Goal: Navigation & Orientation: Find specific page/section

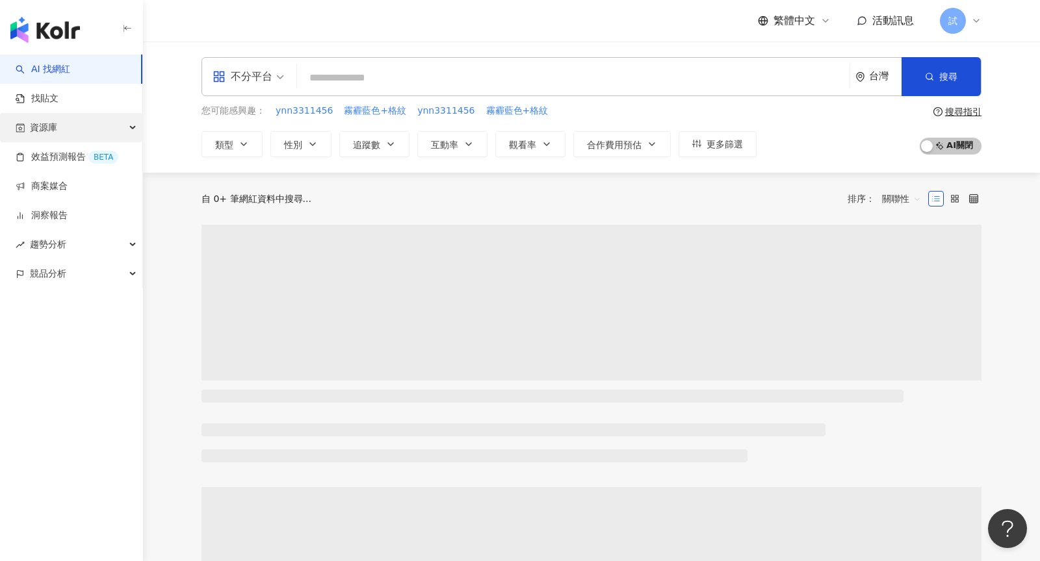
click at [55, 136] on span "資源庫" at bounding box center [43, 127] width 27 height 29
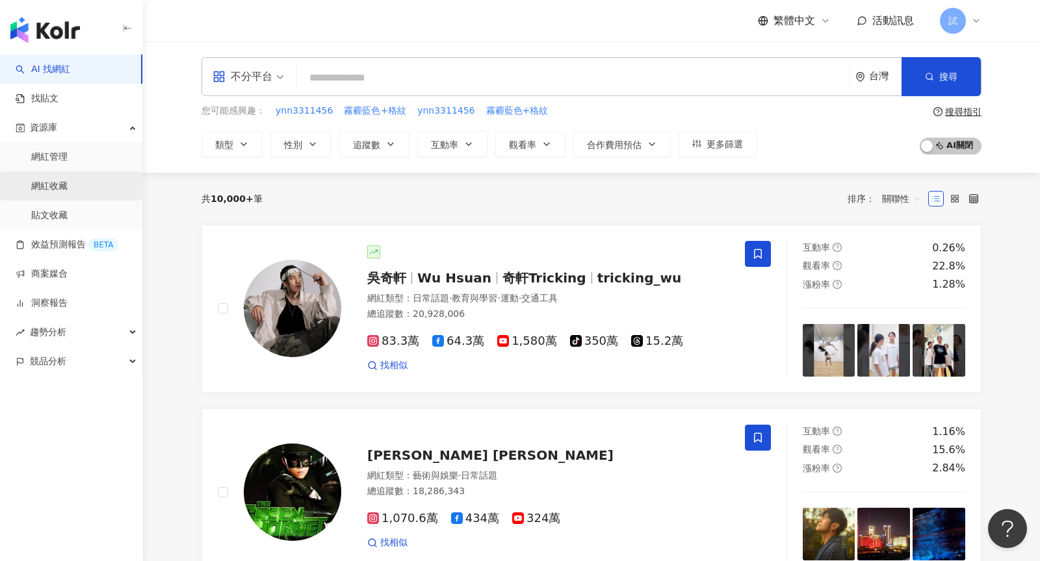
click at [68, 188] on link "網紅收藏" at bounding box center [49, 186] width 36 height 13
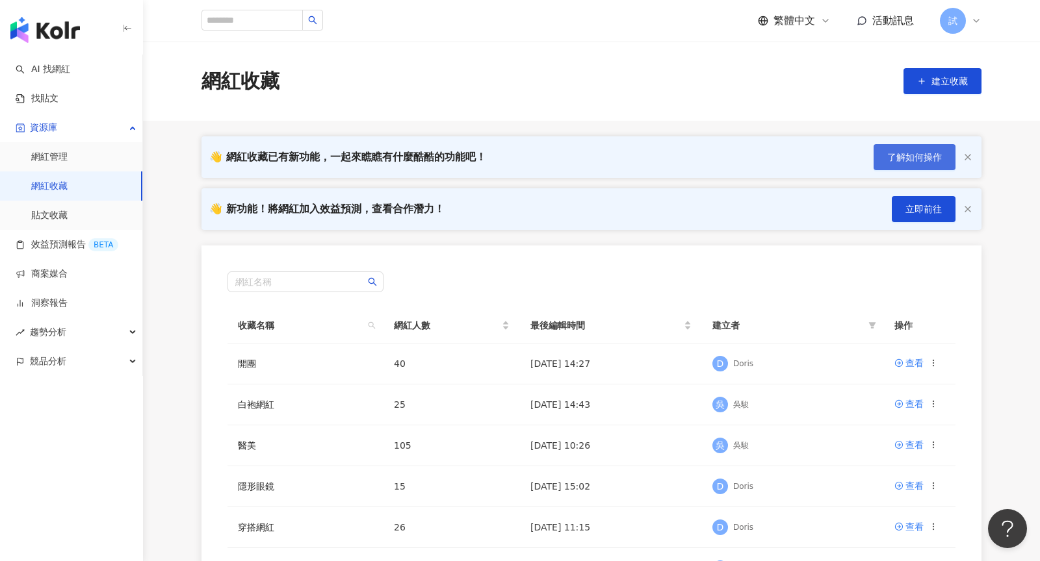
click at [926, 159] on span "了解如何操作" at bounding box center [914, 157] width 55 height 10
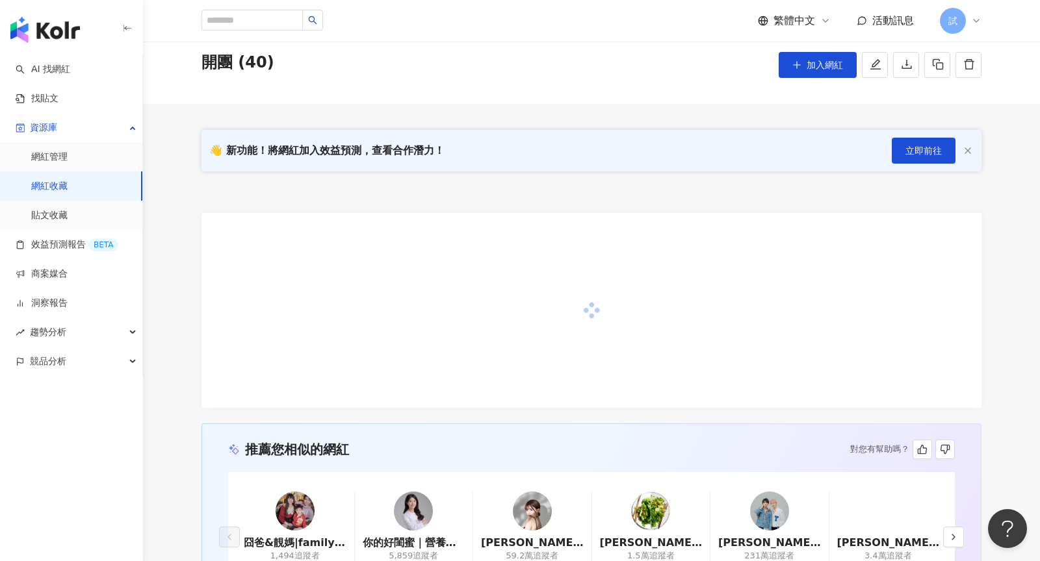
scroll to position [53, 0]
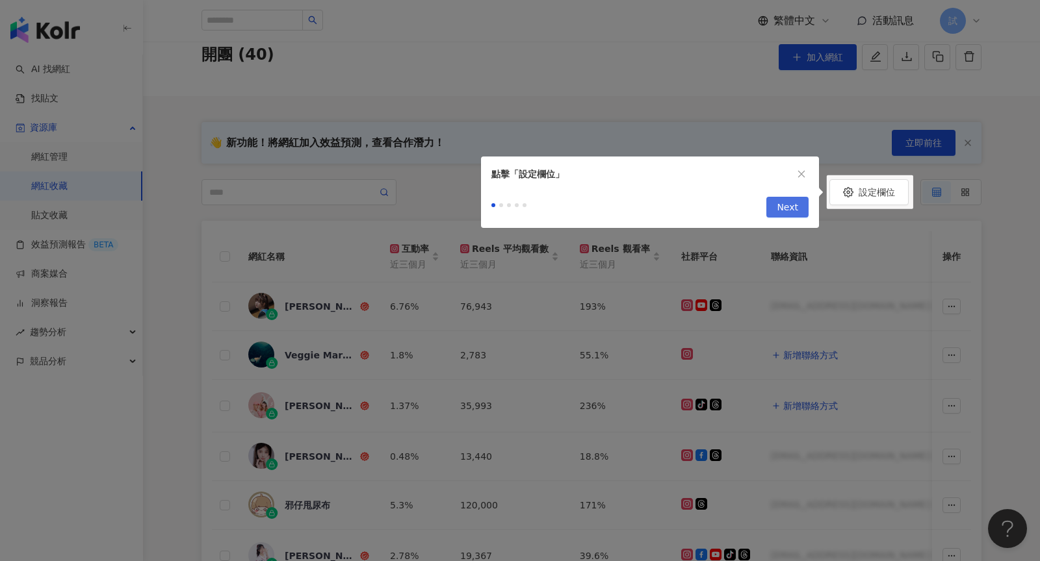
click at [785, 209] on span "Next" at bounding box center [786, 208] width 21 height 21
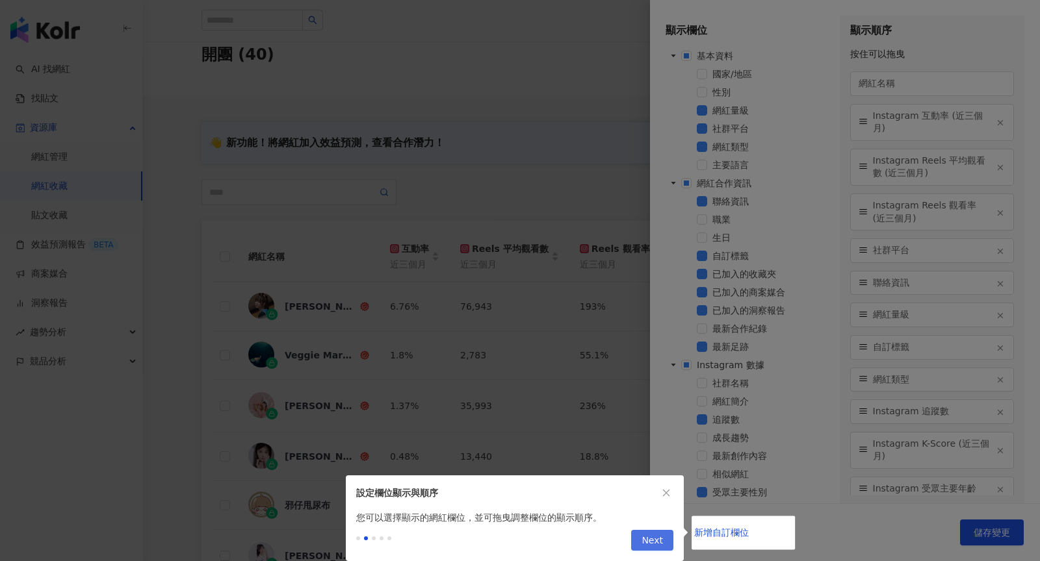
click at [652, 541] on span "Next" at bounding box center [651, 541] width 21 height 21
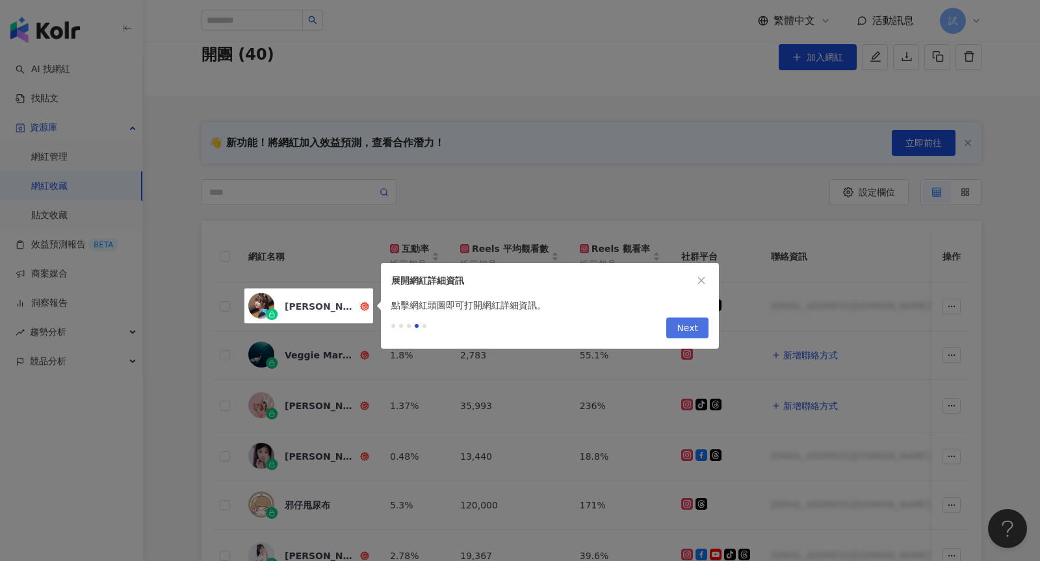
click at [681, 330] on span "Next" at bounding box center [686, 328] width 21 height 21
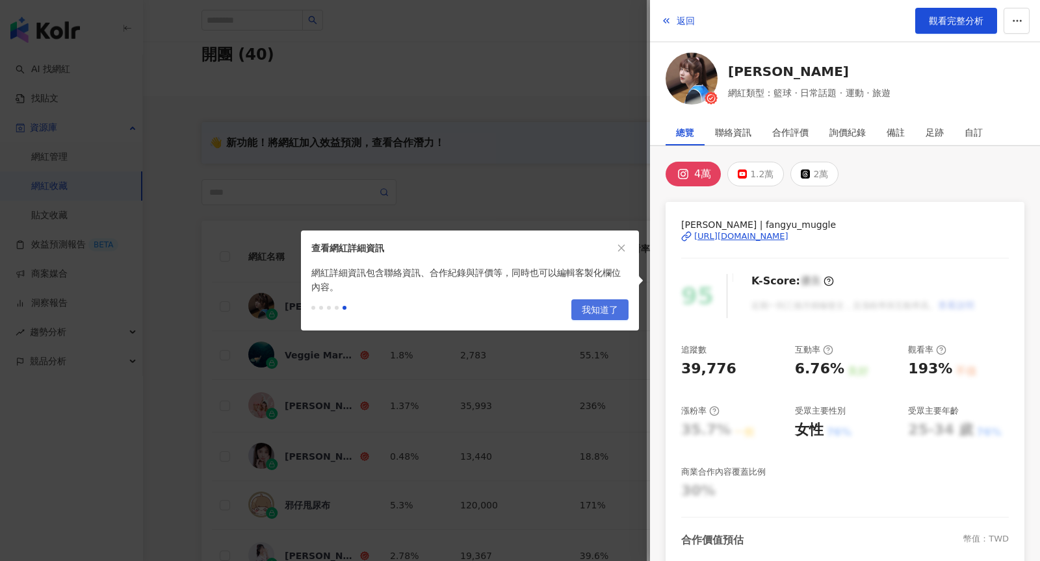
click at [598, 308] on span "我知道了" at bounding box center [600, 310] width 36 height 21
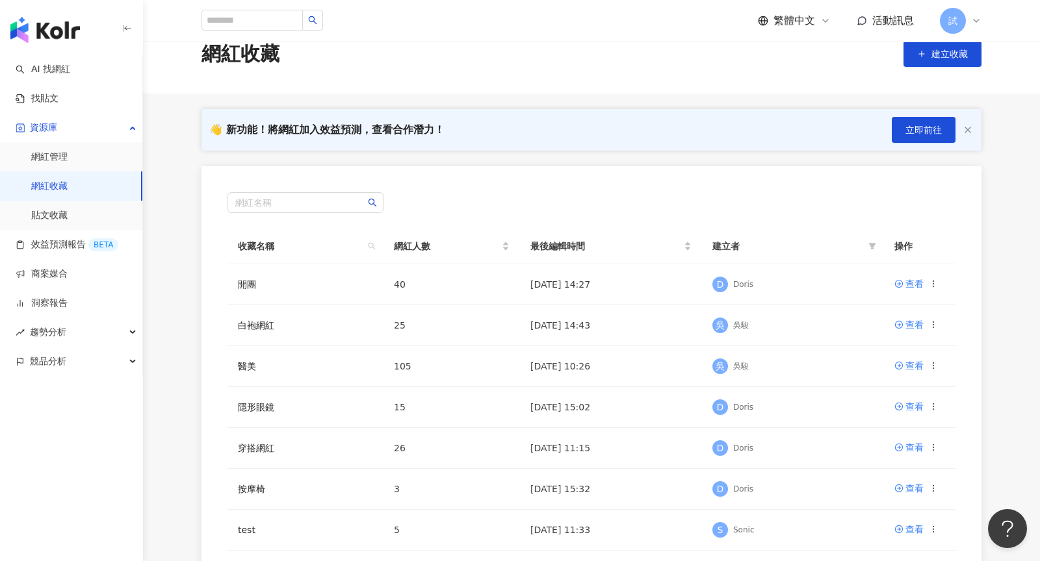
scroll to position [29, 0]
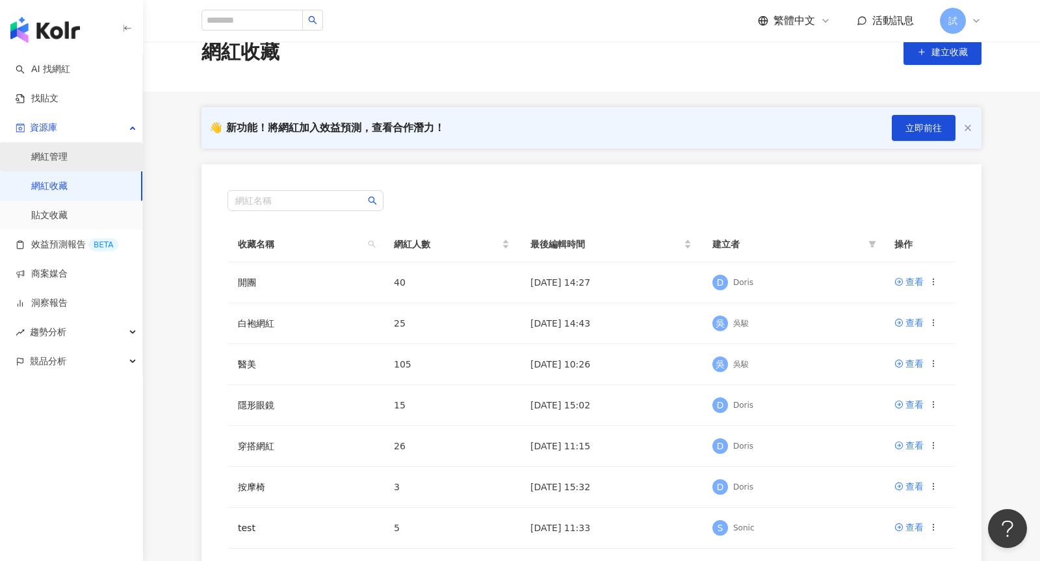
click at [64, 160] on link "網紅管理" at bounding box center [49, 157] width 36 height 13
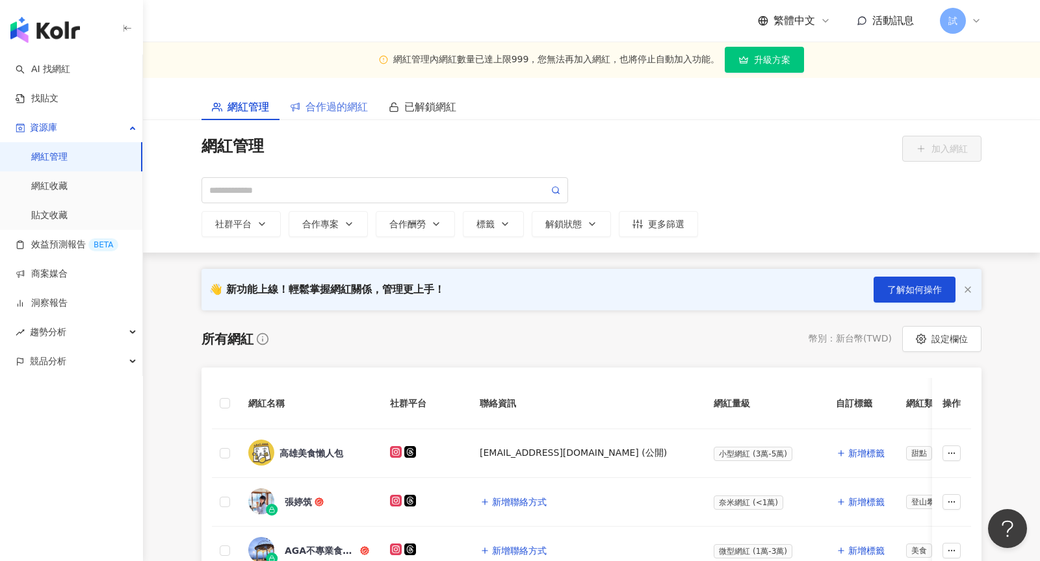
click at [340, 68] on div "網紅管理內網紅數量已達上限999，您無法再加入網紅，也將停止自動加入功能。 升級方案" at bounding box center [591, 60] width 897 height 36
click at [329, 96] on div "合作過的網紅" at bounding box center [328, 107] width 99 height 27
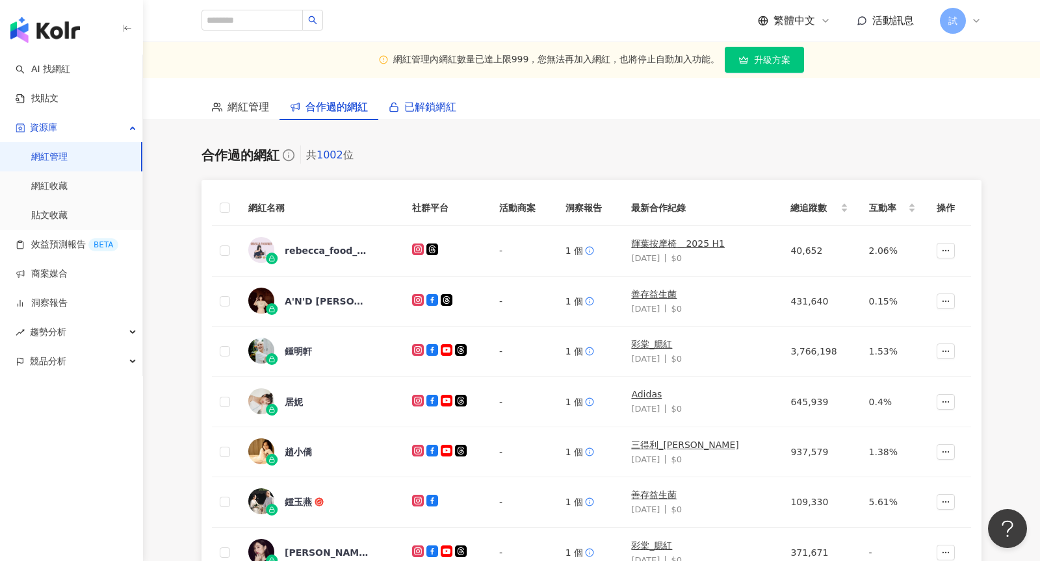
click at [438, 105] on span "已解鎖網紅" at bounding box center [430, 107] width 52 height 16
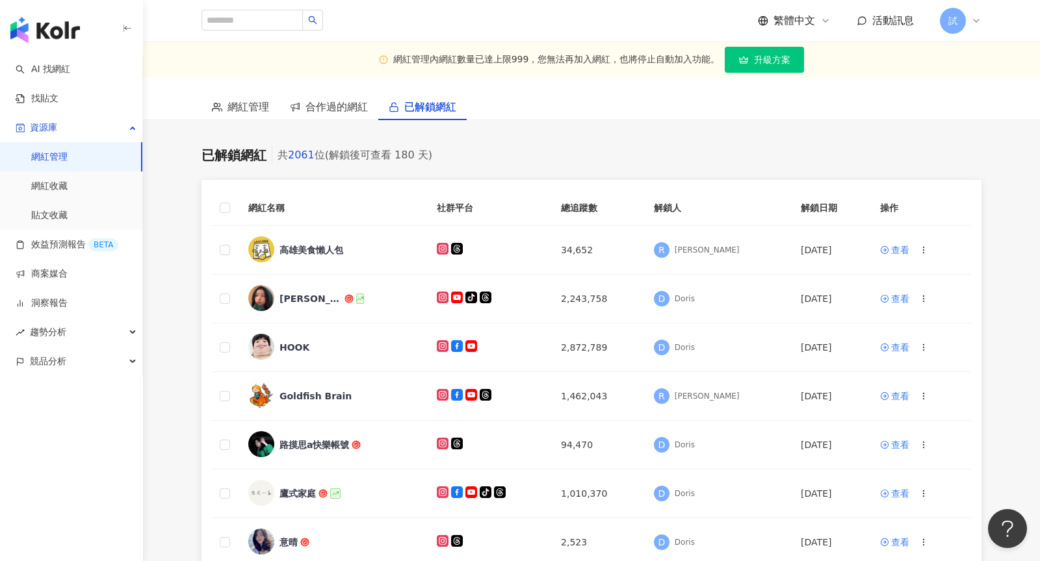
click at [976, 18] on icon at bounding box center [976, 21] width 10 height 10
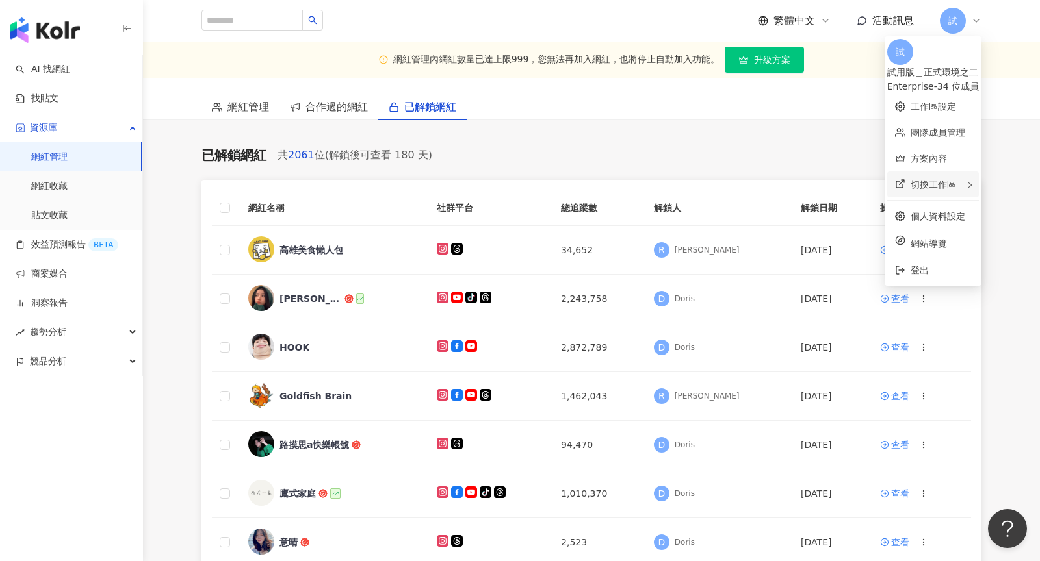
click at [921, 172] on div "切換工作區" at bounding box center [933, 185] width 92 height 26
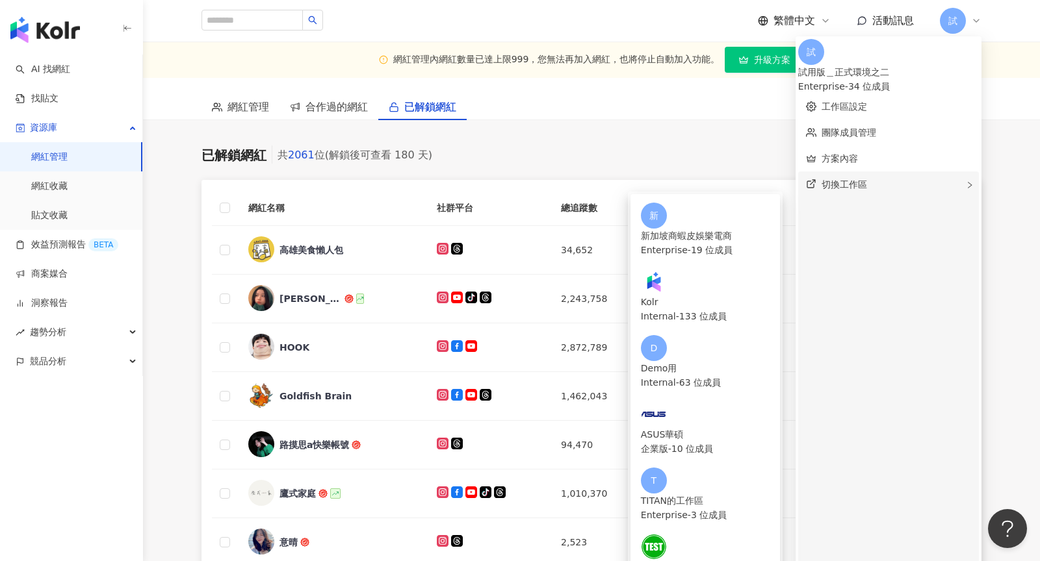
scroll to position [242, 0]
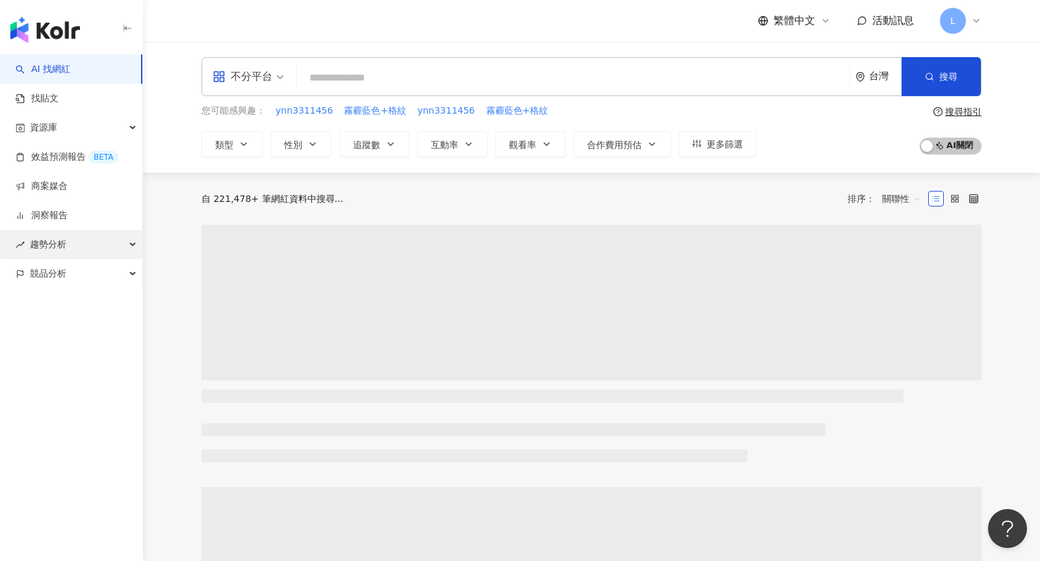
click at [135, 235] on div "趨勢分析" at bounding box center [71, 244] width 142 height 29
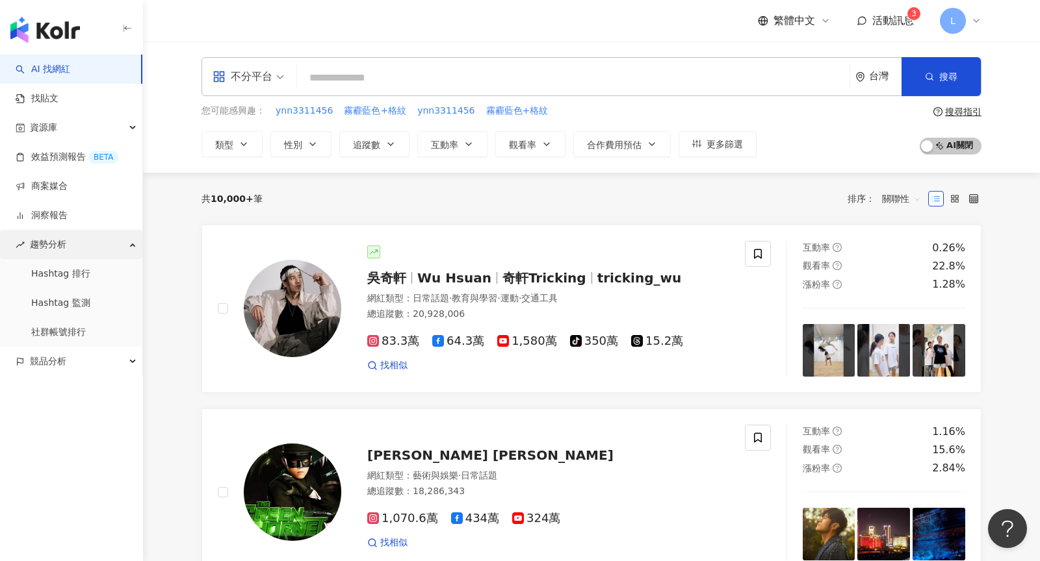
click at [135, 235] on div "趨勢分析" at bounding box center [71, 244] width 142 height 29
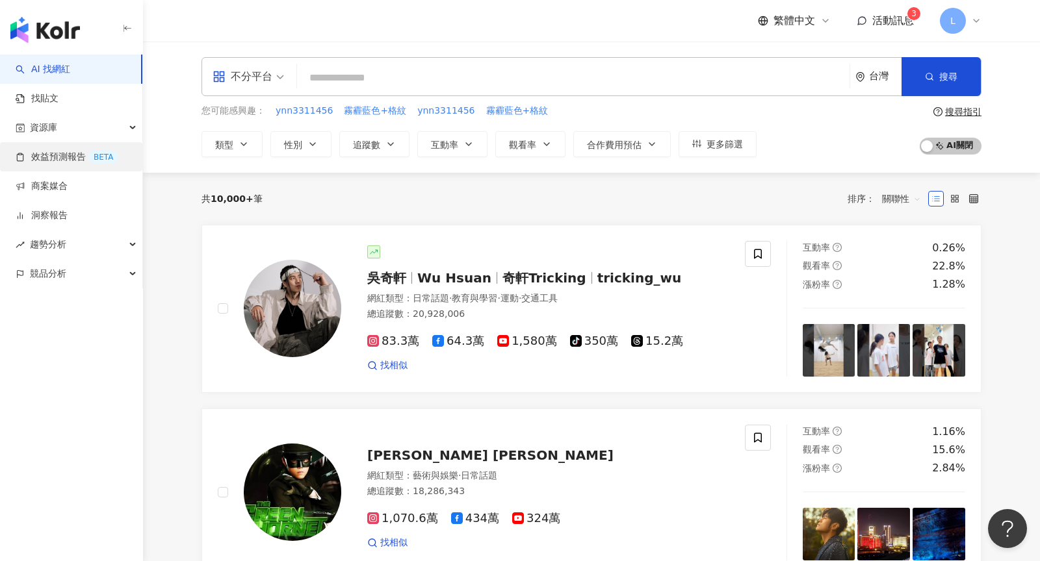
click at [71, 163] on link "效益預測報告 BETA" at bounding box center [67, 157] width 103 height 13
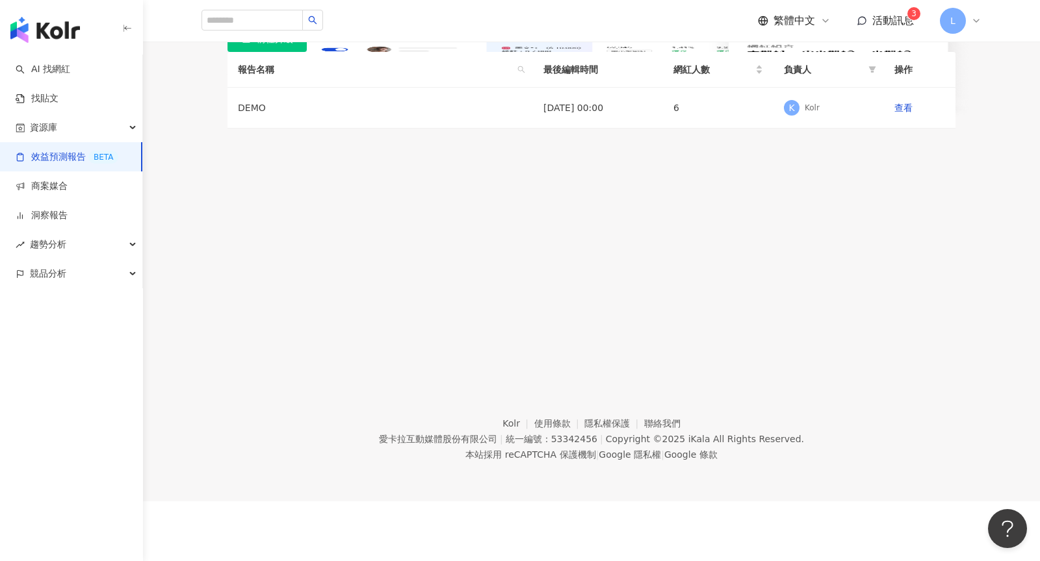
scroll to position [136, 0]
click at [293, 44] on span "前往升級" at bounding box center [275, 39] width 36 height 10
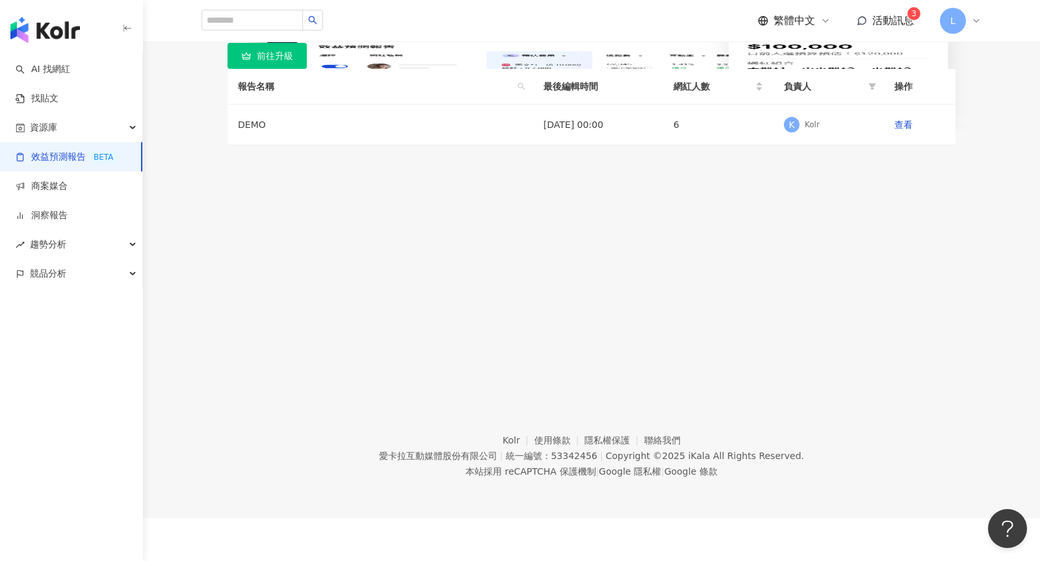
scroll to position [0, 0]
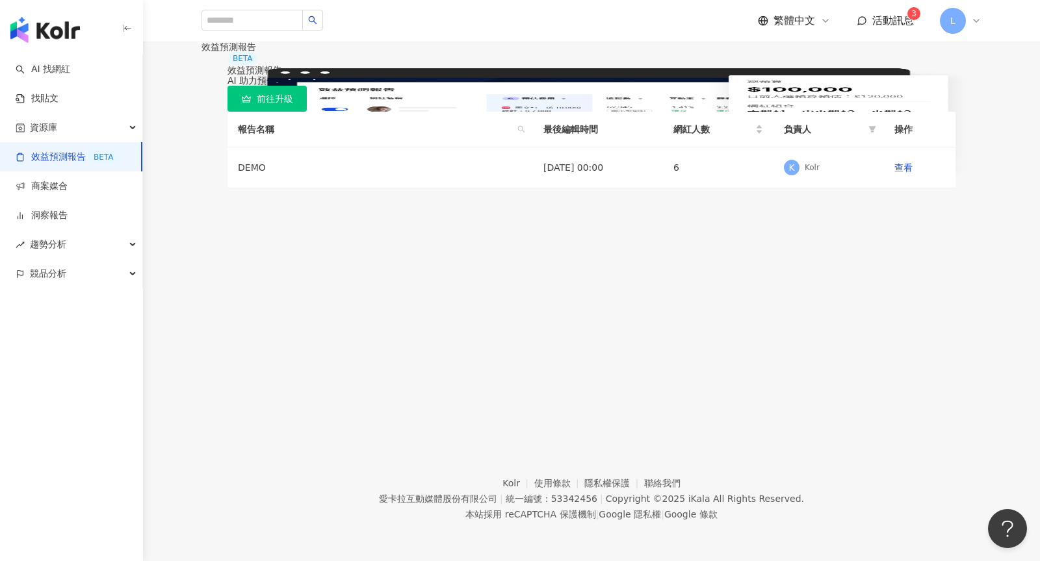
click at [967, 18] on div "L" at bounding box center [961, 21] width 42 height 26
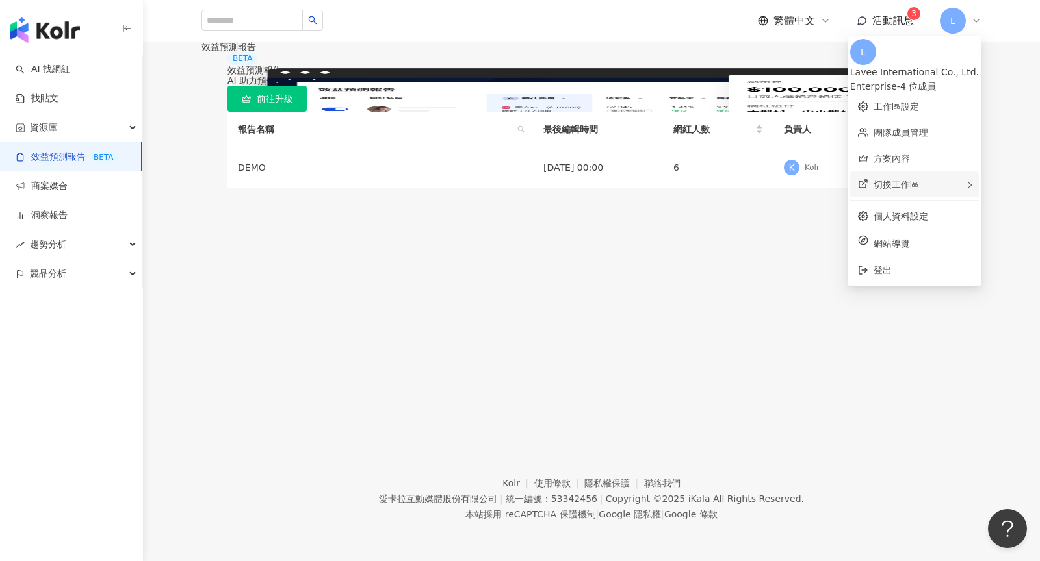
click at [915, 184] on div "切換工作區" at bounding box center [914, 185] width 129 height 26
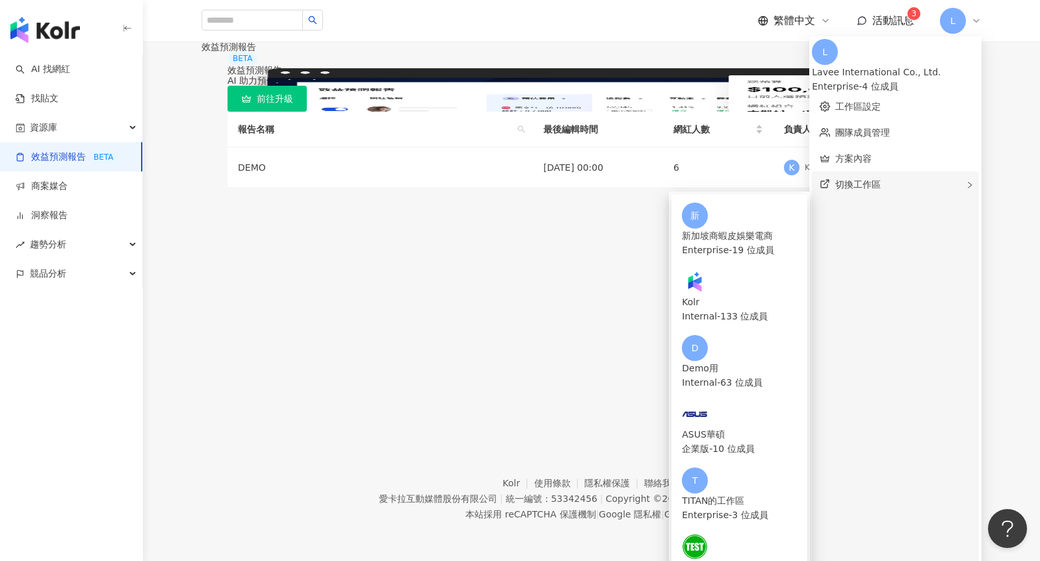
click at [881, 176] on div "切換工作區 新 新加坡商蝦皮娛樂電商 Enterprise - 19 位成員 Kolr Internal - 133 位成員 D Demo用 Internal…" at bounding box center [895, 537] width 167 height 731
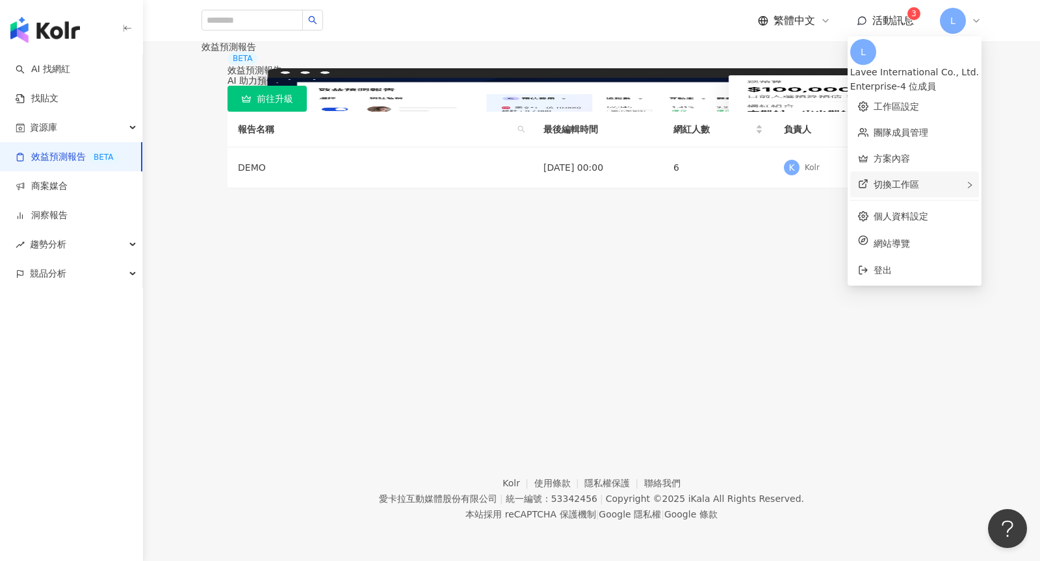
click at [881, 176] on div "切換工作區 新 新加坡商蝦皮娛樂電商 Enterprise - 19 位成員 Kolr Internal - 133 位成員 D Demo用 Internal…" at bounding box center [914, 185] width 129 height 26
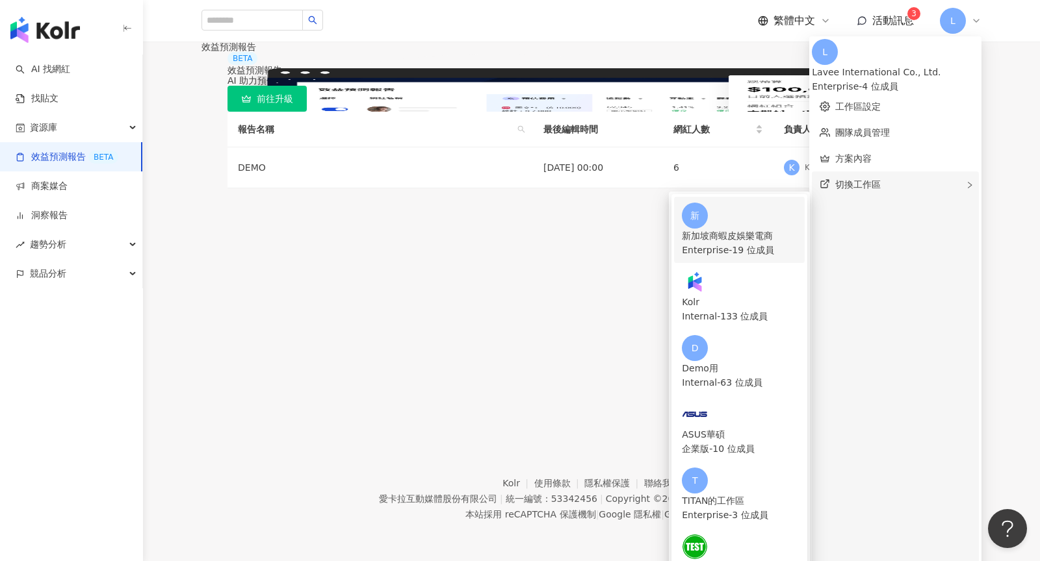
click at [774, 229] on div "新加坡商蝦皮娛樂電商" at bounding box center [739, 236] width 115 height 14
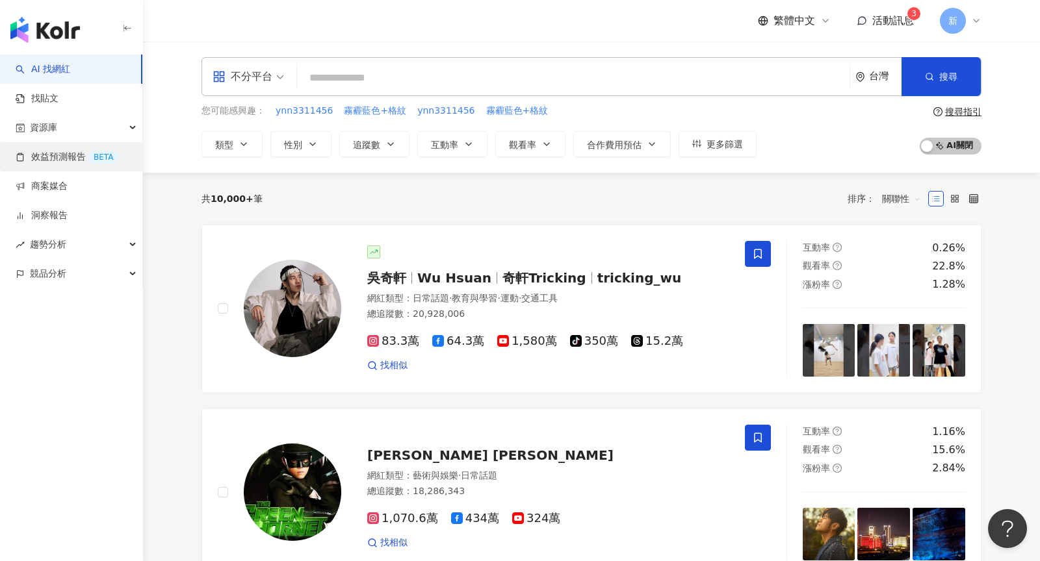
click at [76, 151] on link "效益預測報告 BETA" at bounding box center [67, 157] width 103 height 13
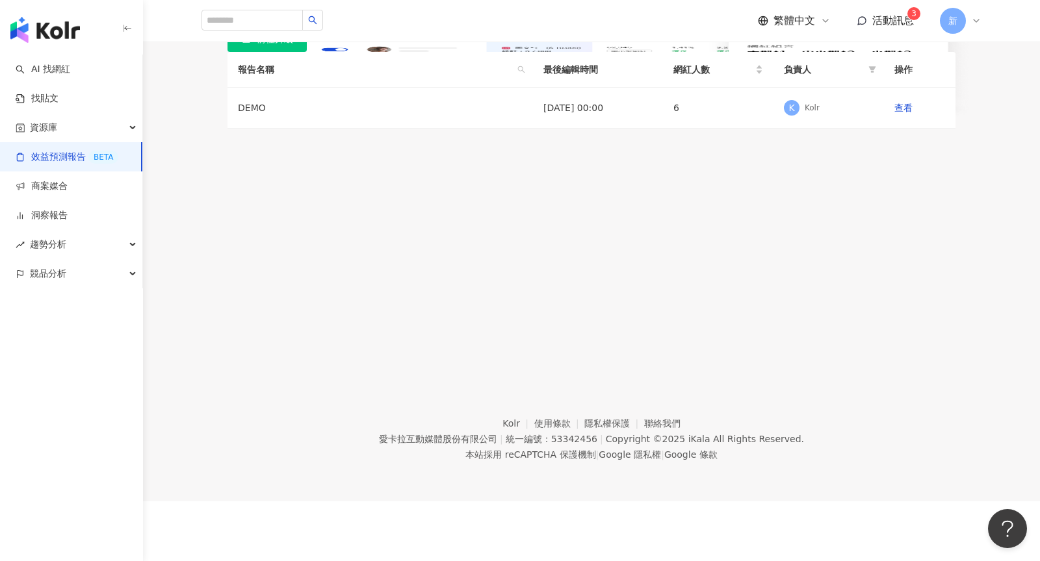
scroll to position [94, 0]
click at [969, 25] on div "新" at bounding box center [961, 21] width 42 height 26
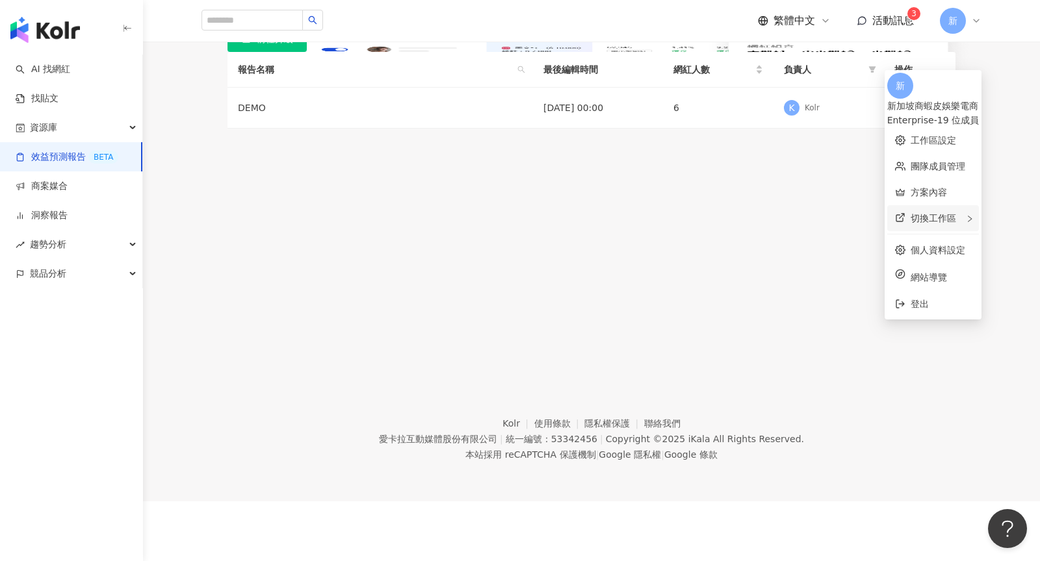
click at [921, 205] on div "切換工作區" at bounding box center [933, 218] width 92 height 26
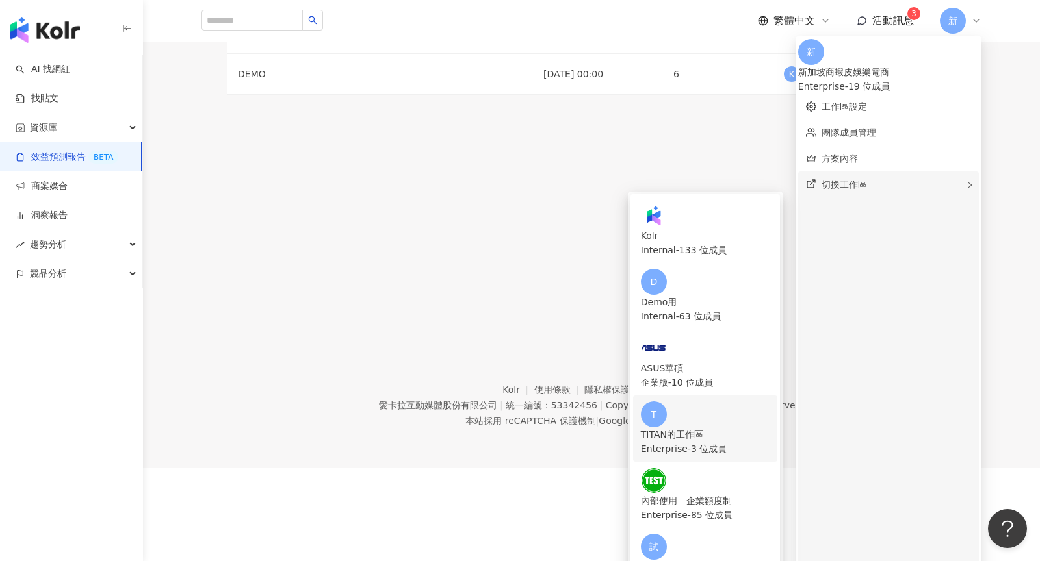
click at [751, 428] on div "TITAN的工作區" at bounding box center [705, 435] width 129 height 14
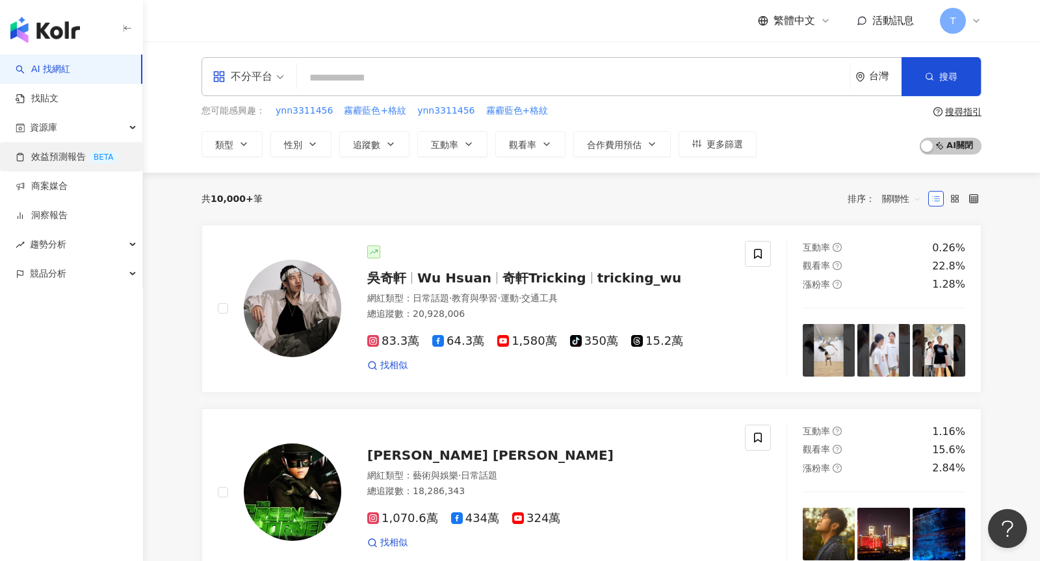
click at [73, 158] on link "效益預測報告 BETA" at bounding box center [67, 157] width 103 height 13
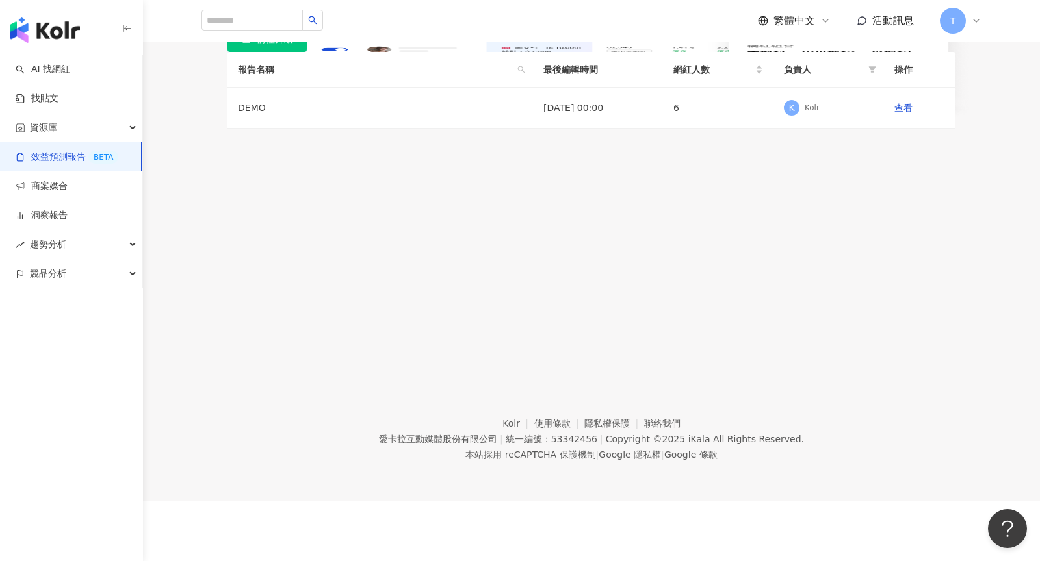
scroll to position [136, 0]
click at [304, 115] on div "DEMO" at bounding box center [380, 108] width 285 height 14
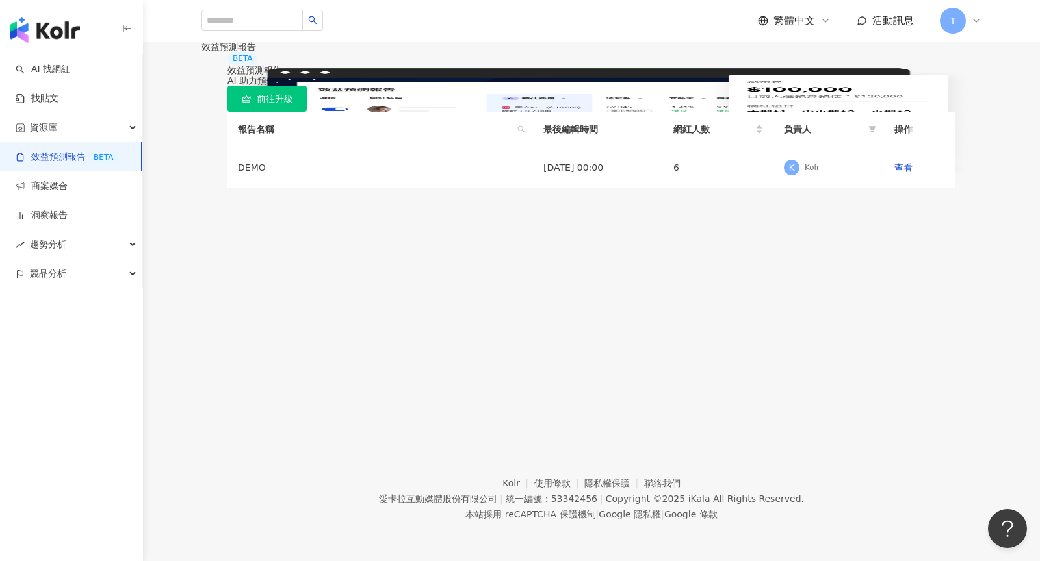
click at [975, 21] on icon at bounding box center [975, 20] width 5 height 3
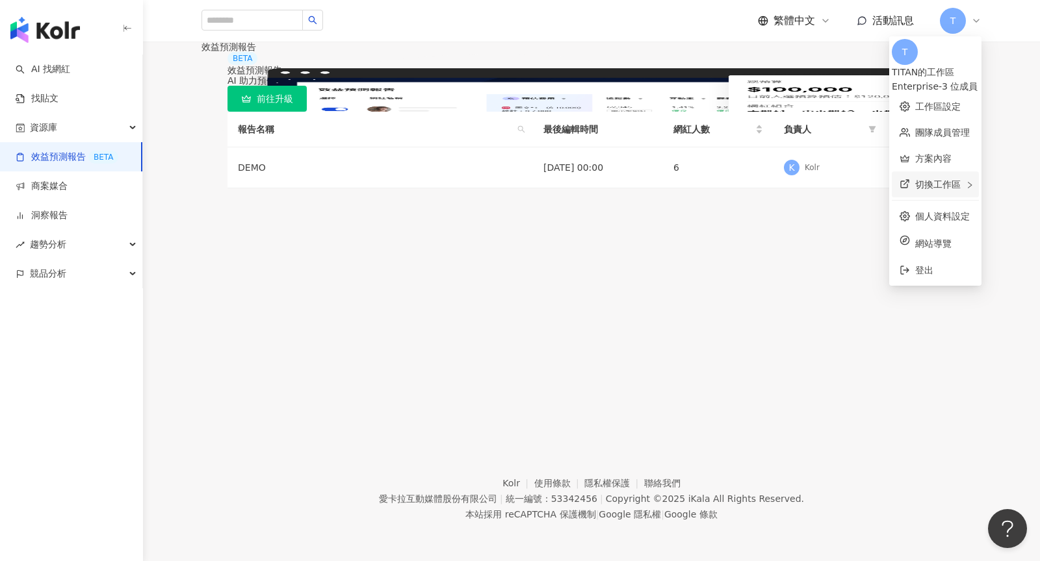
click at [921, 178] on div "切換工作區" at bounding box center [934, 185] width 87 height 26
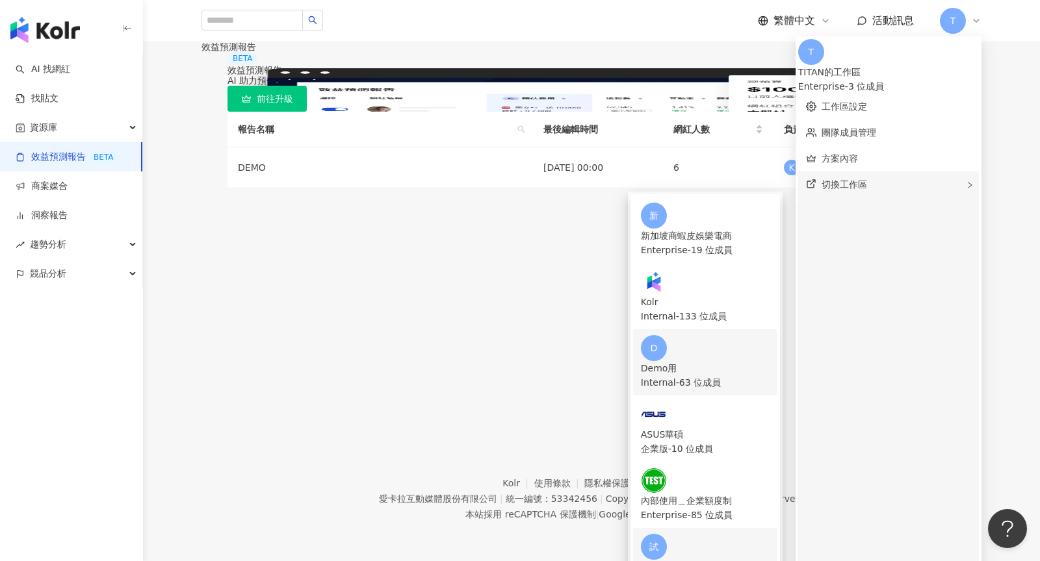
scroll to position [242, 0]
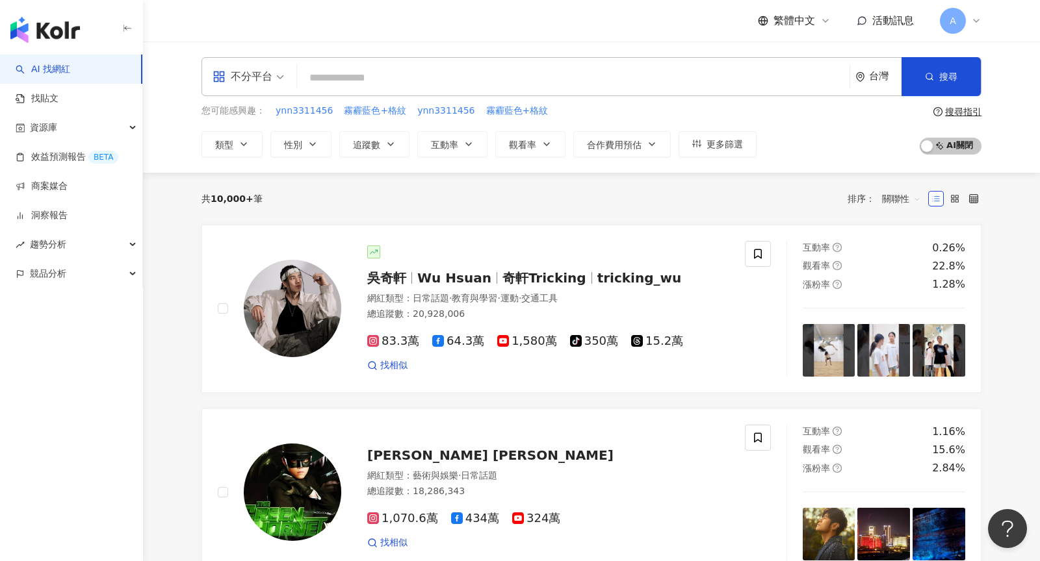
click at [976, 21] on icon at bounding box center [975, 20] width 5 height 3
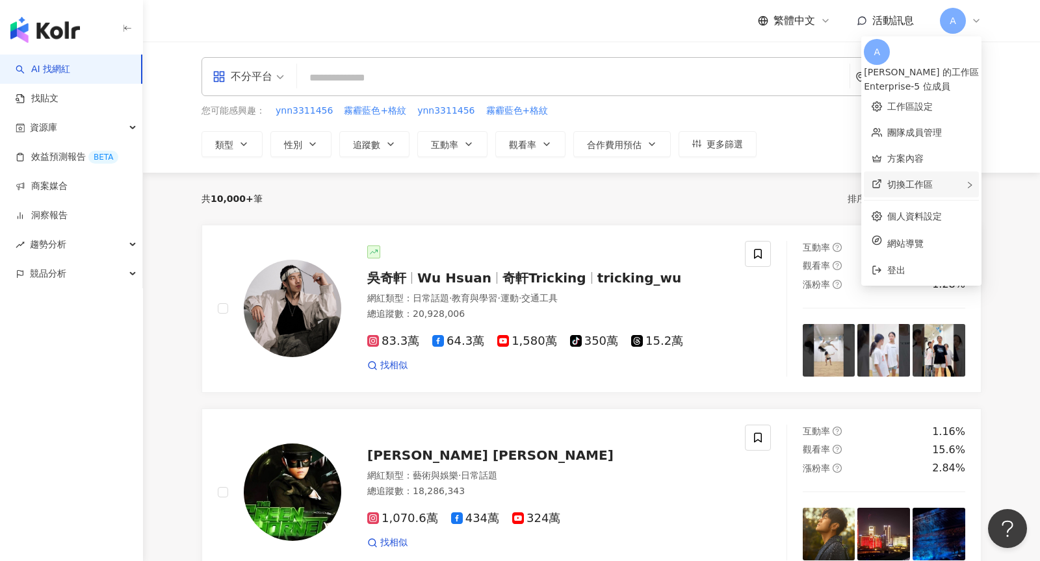
click at [940, 181] on div "切換工作區" at bounding box center [921, 185] width 115 height 26
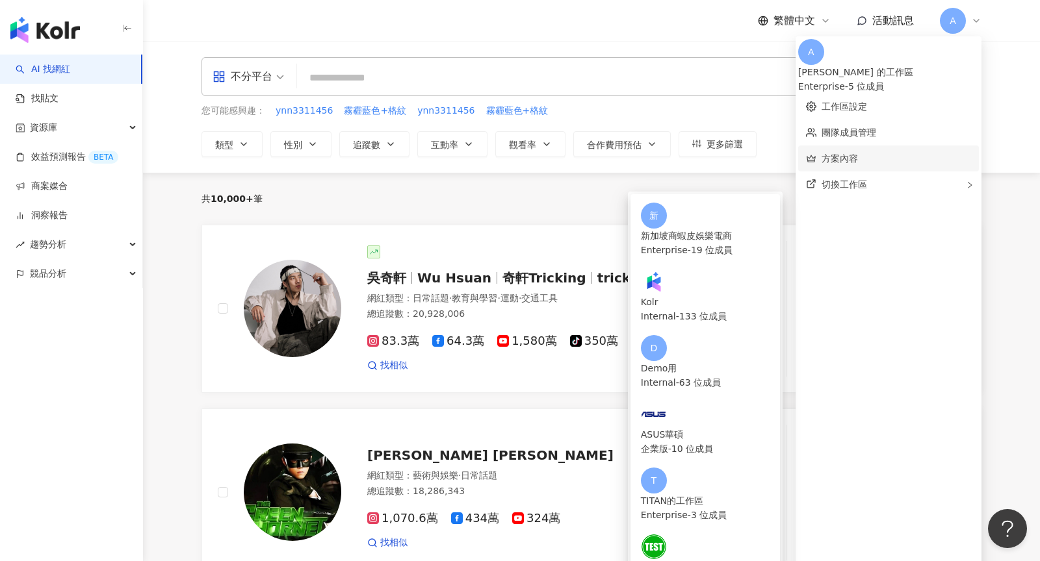
click at [858, 157] on link "方案內容" at bounding box center [839, 158] width 36 height 10
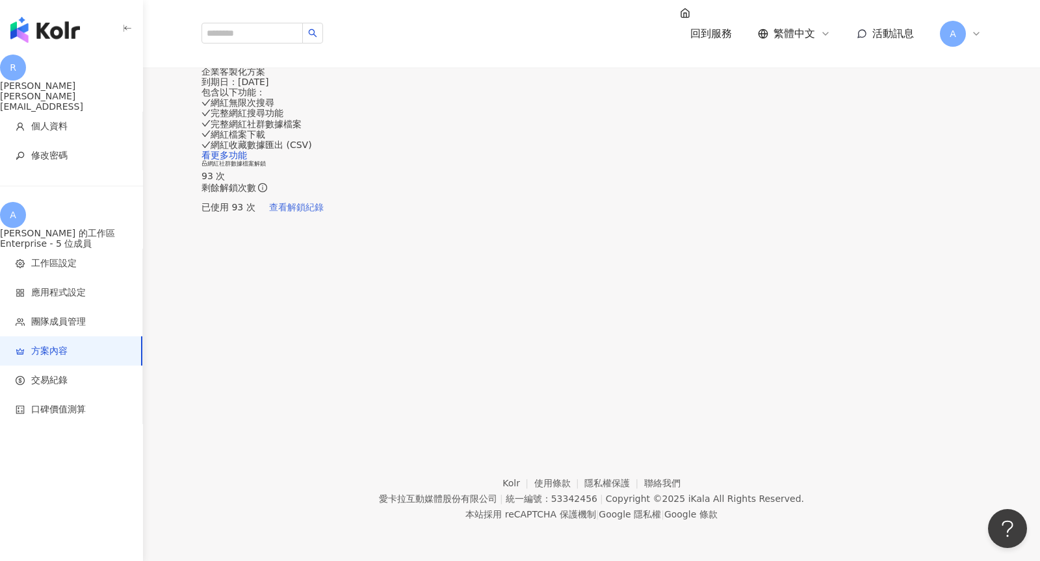
click at [324, 212] on span "查看解鎖紀錄" at bounding box center [296, 207] width 55 height 10
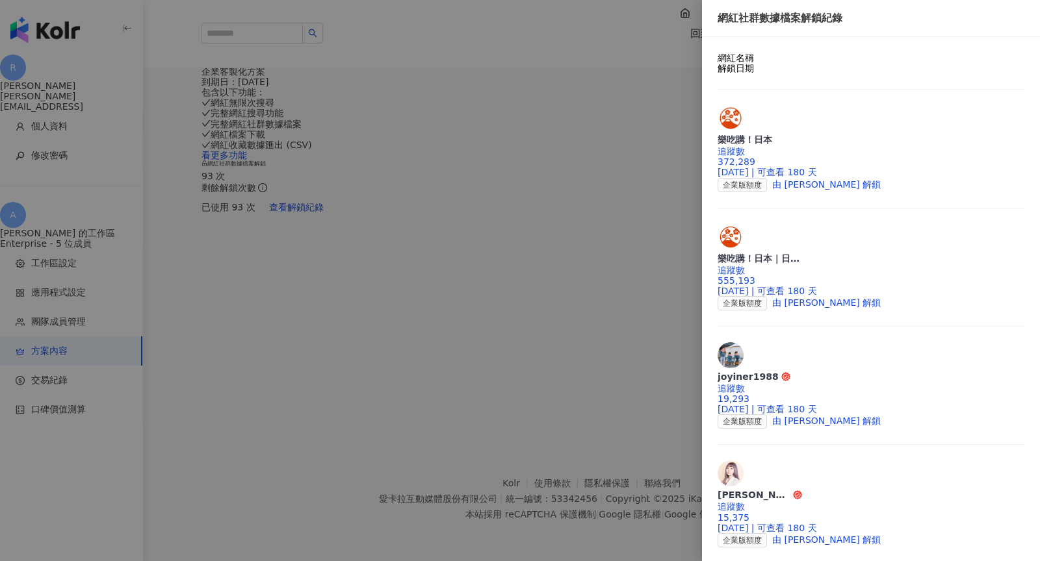
click at [480, 58] on div at bounding box center [520, 280] width 1040 height 561
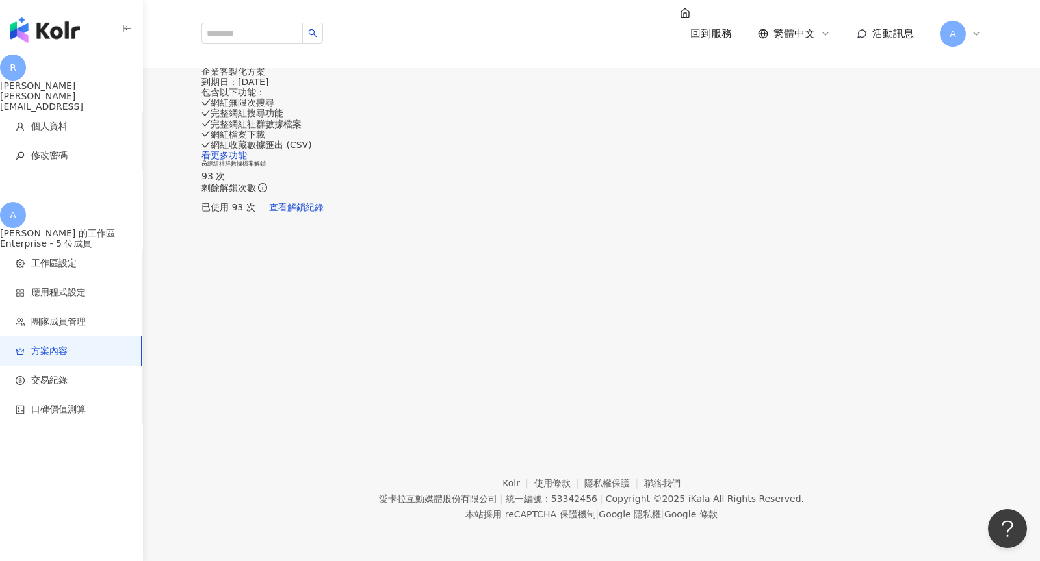
click at [38, 20] on img "button" at bounding box center [45, 30] width 70 height 26
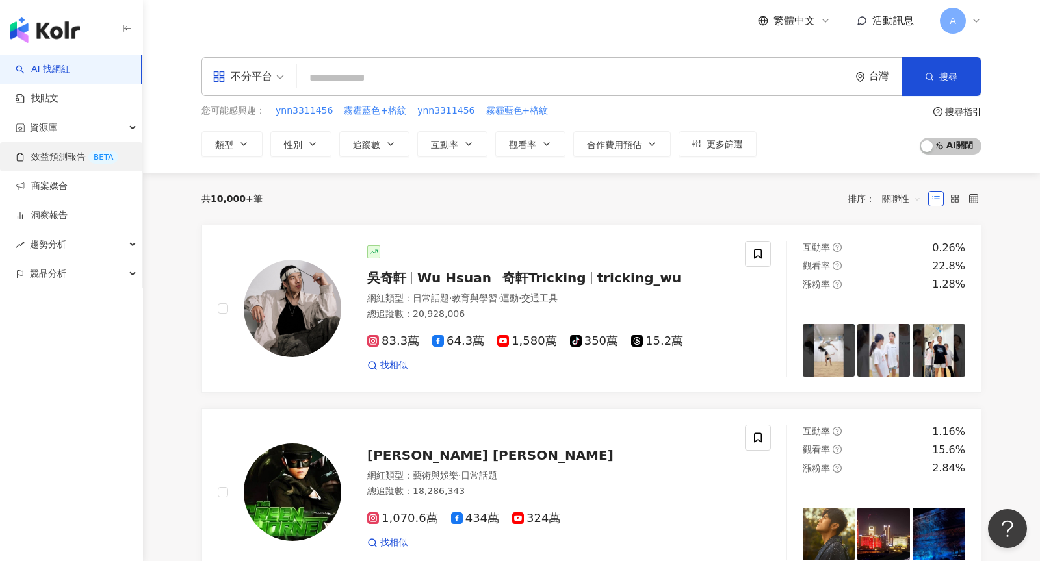
click at [71, 159] on link "效益預測報告 BETA" at bounding box center [67, 157] width 103 height 13
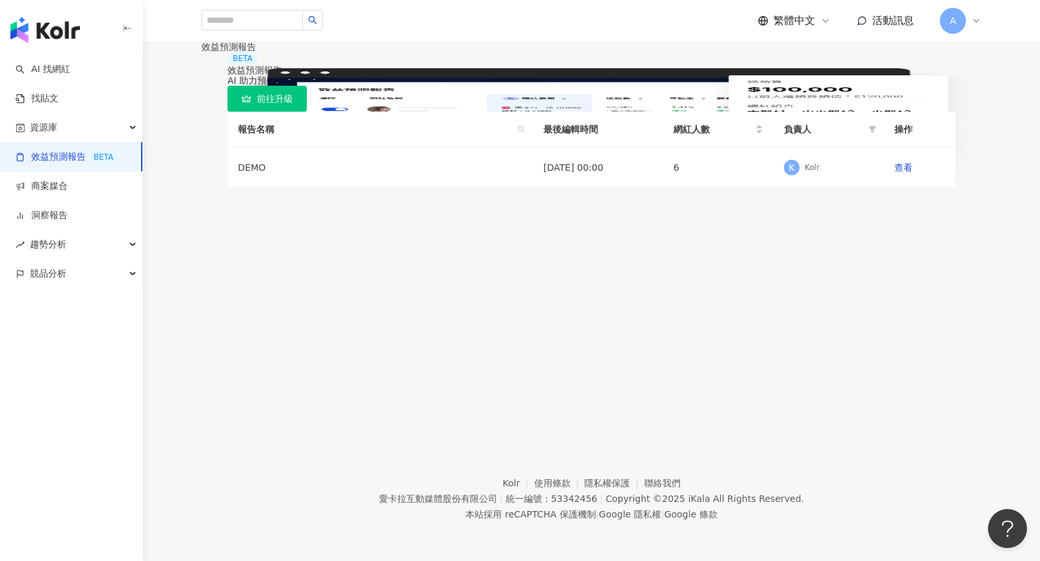
click at [969, 15] on div "A" at bounding box center [961, 21] width 42 height 26
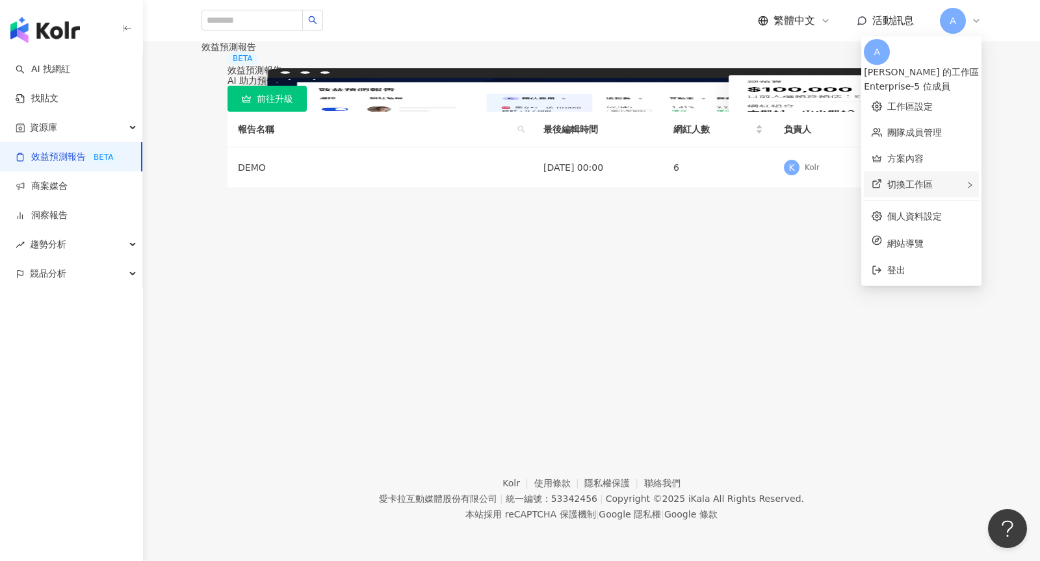
click at [948, 185] on div "切換工作區" at bounding box center [921, 185] width 115 height 26
